Goal: Transaction & Acquisition: Purchase product/service

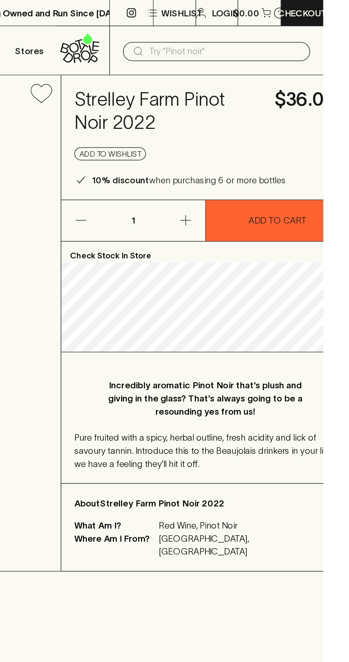
click at [287, 35] on input "text" at bounding box center [284, 33] width 99 height 11
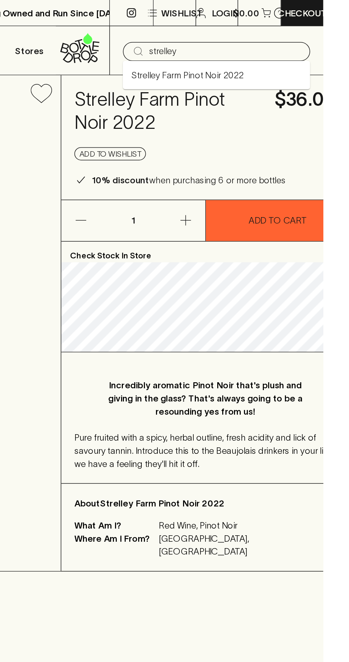
type input "strelley"
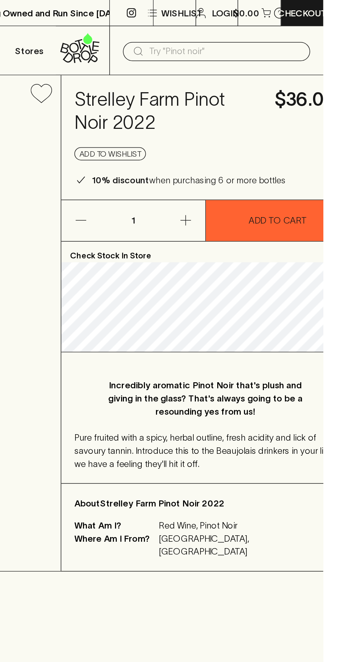
click at [294, 32] on input "text" at bounding box center [284, 33] width 99 height 11
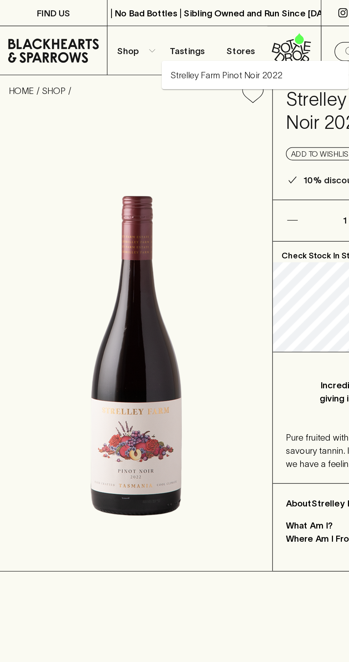
click at [37, 36] on icon at bounding box center [34, 32] width 59 height 21
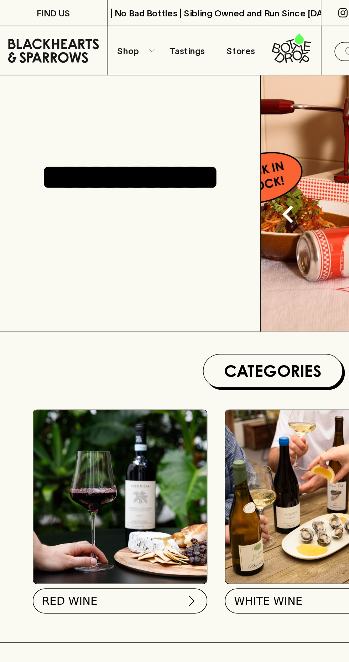
click at [99, 33] on icon "button" at bounding box center [99, 33] width 4 height 4
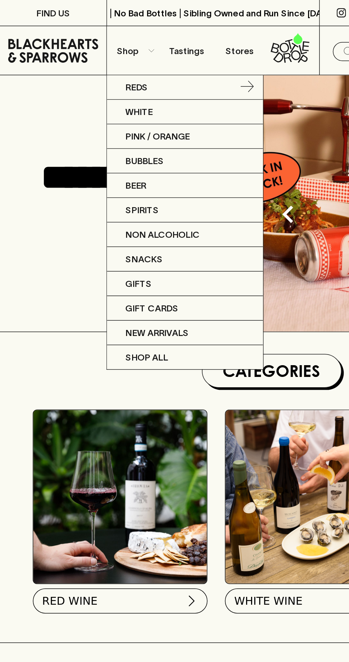
click at [99, 58] on link "Reds" at bounding box center [121, 57] width 102 height 16
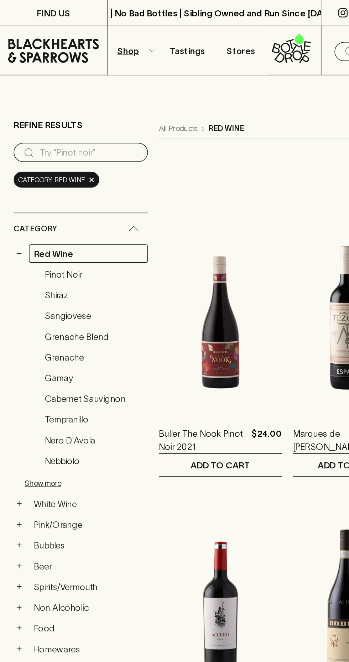
click at [51, 179] on link "Pinot Noir" at bounding box center [61, 179] width 70 height 12
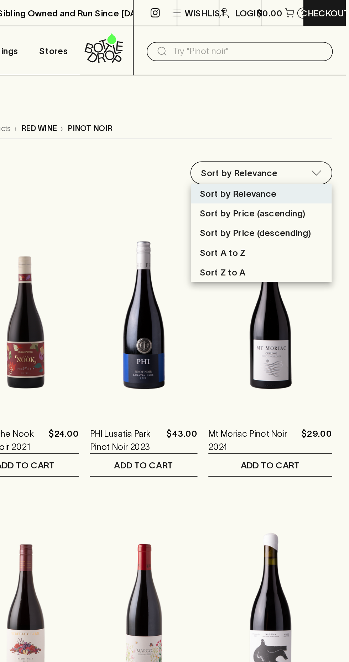
click at [300, 139] on p "Sort by Price (ascending)" at bounding box center [285, 139] width 69 height 9
type input "price:asc"
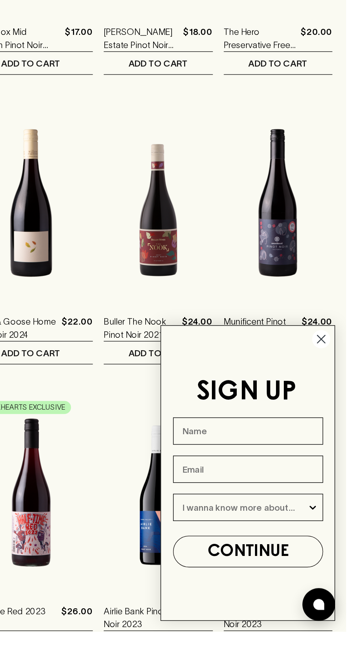
scroll to position [21, 0]
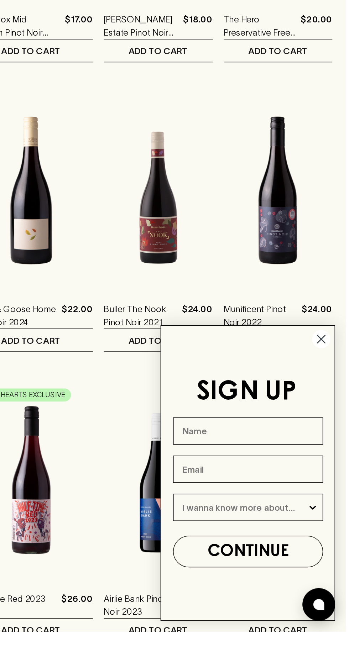
click at [334, 477] on circle "Close dialog" at bounding box center [333, 471] width 12 height 12
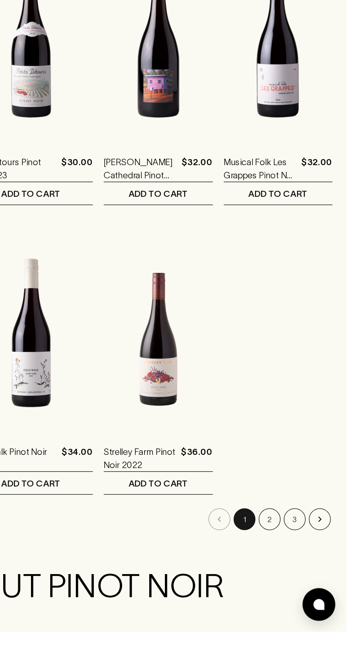
scroll to position [872, 0]
click at [299, 587] on button "2" at bounding box center [299, 588] width 14 height 14
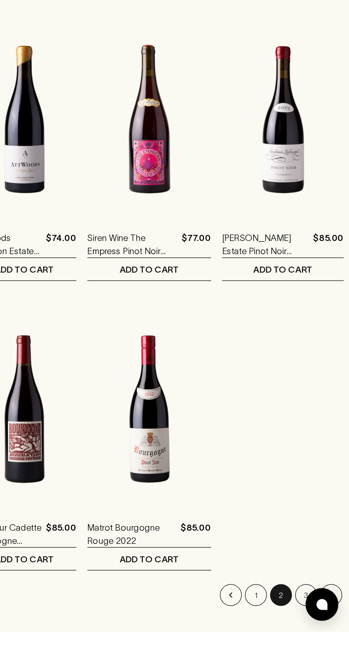
scroll to position [822, 0]
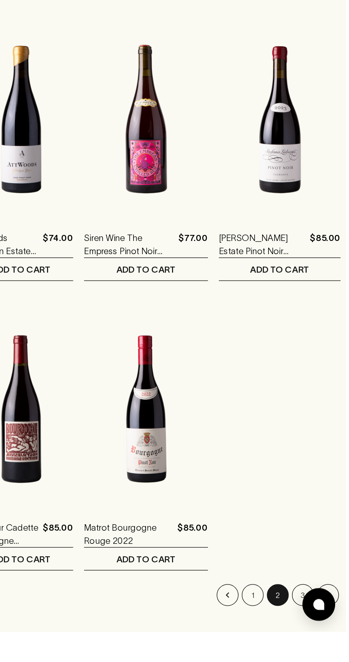
click at [318, 632] on button "3" at bounding box center [320, 638] width 14 height 14
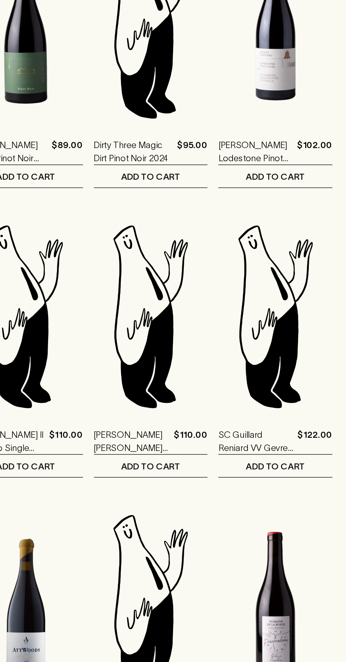
click at [310, 409] on img at bounding box center [302, 394] width 74 height 125
